Goal: Task Accomplishment & Management: Complete application form

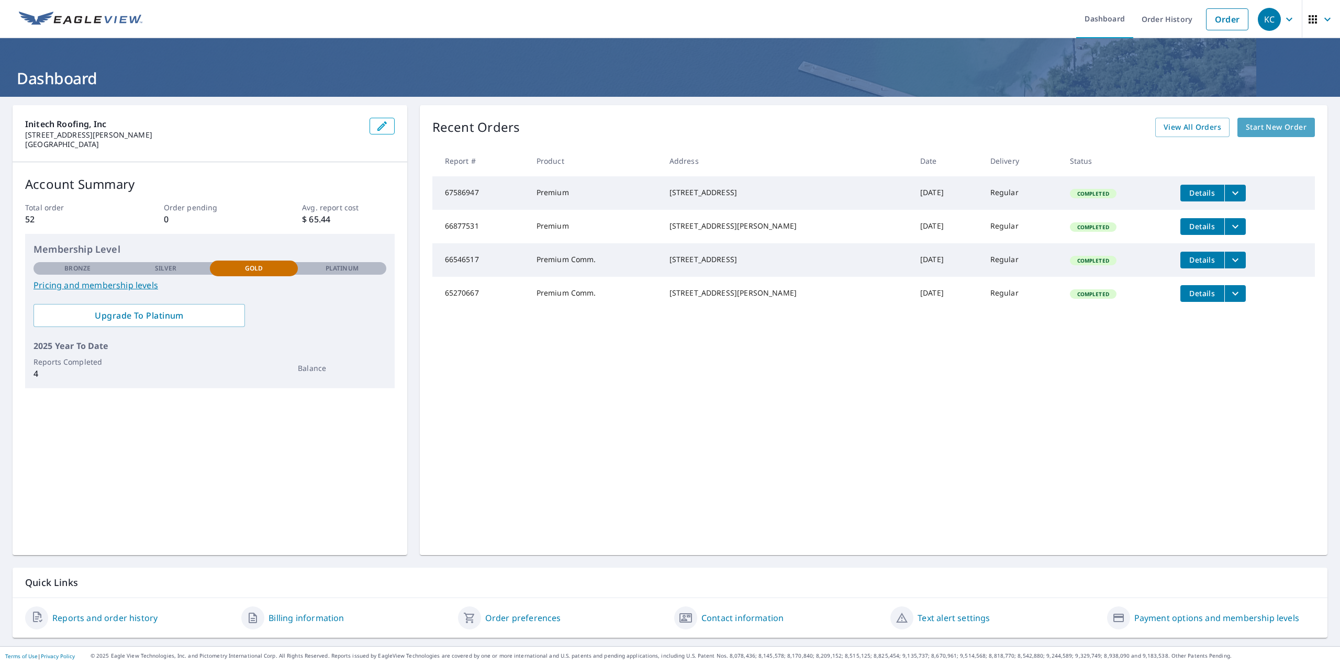
click at [1264, 129] on span "Start New Order" at bounding box center [1275, 127] width 61 height 13
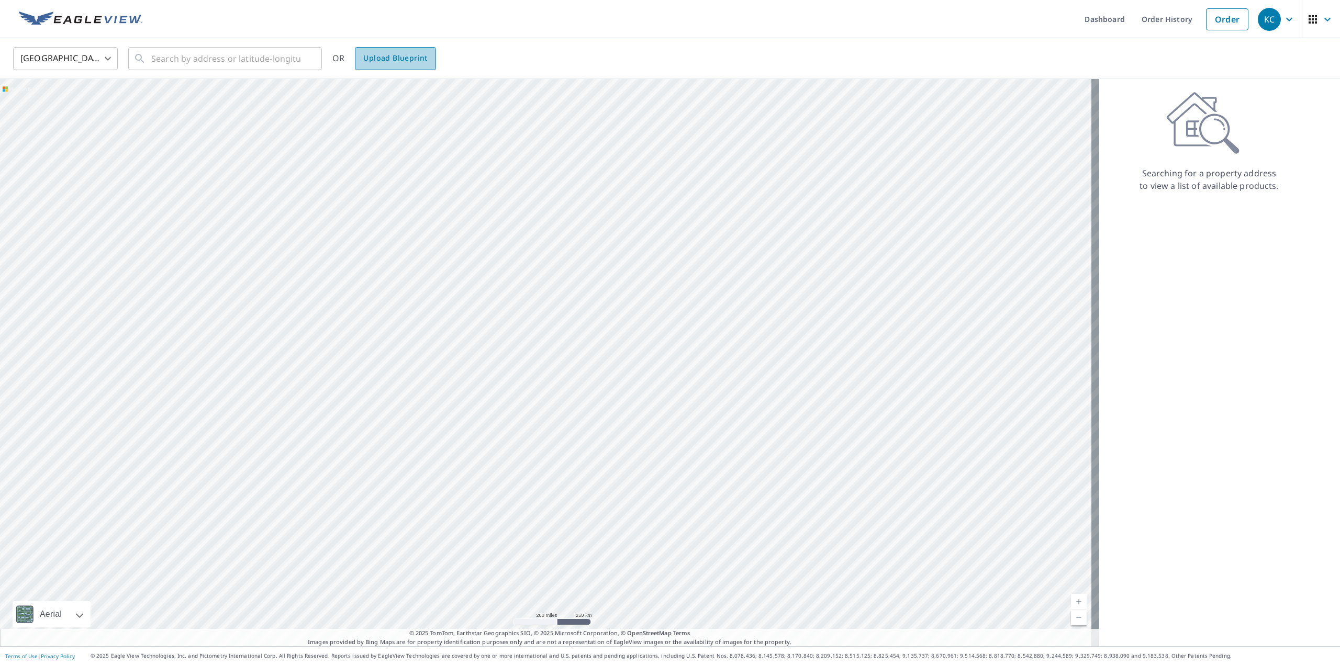
click at [401, 65] on link "Upload Blueprint" at bounding box center [395, 58] width 81 height 23
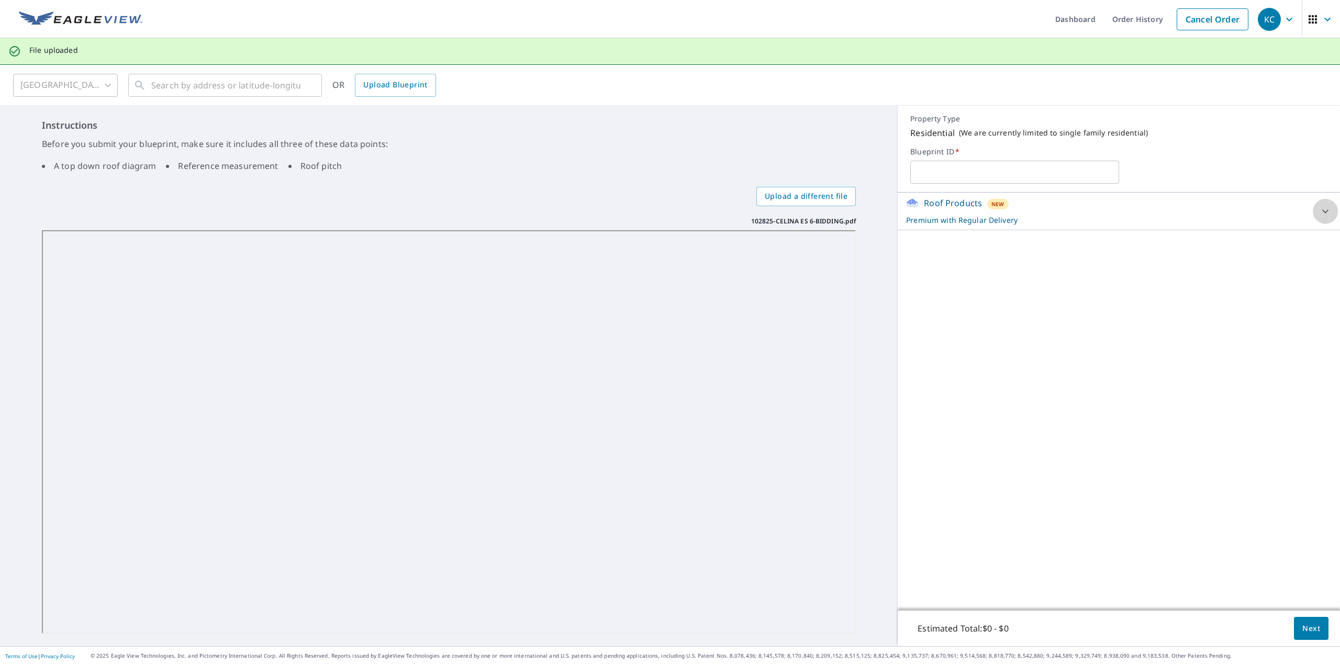
click at [1319, 212] on icon at bounding box center [1325, 211] width 13 height 13
click at [1138, 437] on div "Roof Products New Premium with Regular Delivery Premium $24.25 - $75.5 Delivery…" at bounding box center [1118, 402] width 442 height 418
click at [535, 138] on p "Before you submit your blueprint, make sure it includes all three of these data…" at bounding box center [449, 144] width 814 height 13
